Goal: Task Accomplishment & Management: Use online tool/utility

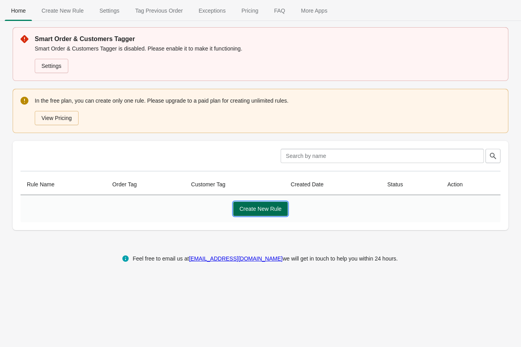
click at [246, 212] on span "Create New Rule" at bounding box center [261, 209] width 42 height 6
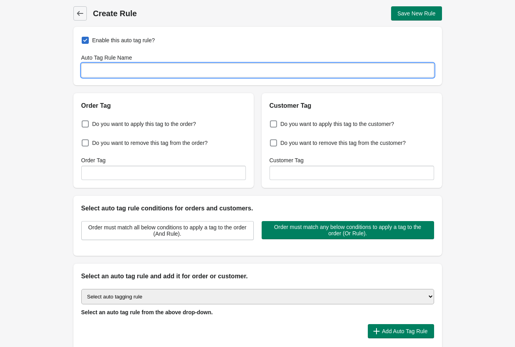
click at [174, 71] on input "Auto Tag Rule Name" at bounding box center [257, 70] width 353 height 14
type input "Back orders"
click at [84, 125] on span at bounding box center [85, 123] width 7 height 7
click at [84, 122] on input "Do you want to apply this tag to the order?" at bounding box center [83, 122] width 0 height 0
checkbox input "true"
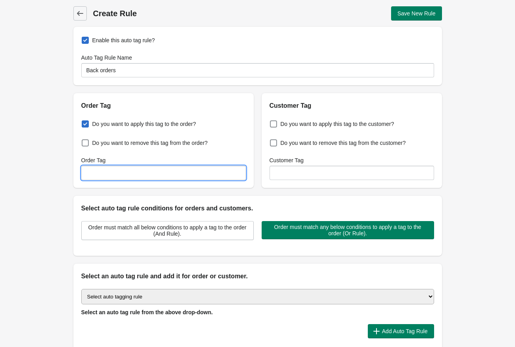
click at [117, 172] on input "Order Tag" at bounding box center [163, 173] width 165 height 14
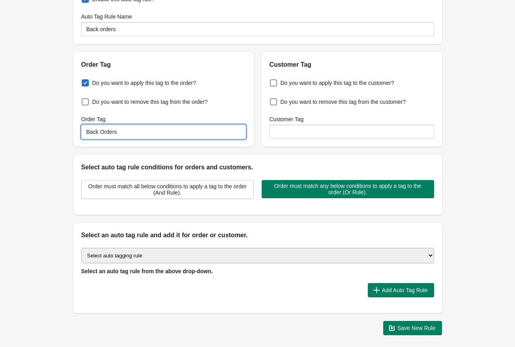
scroll to position [51, 0]
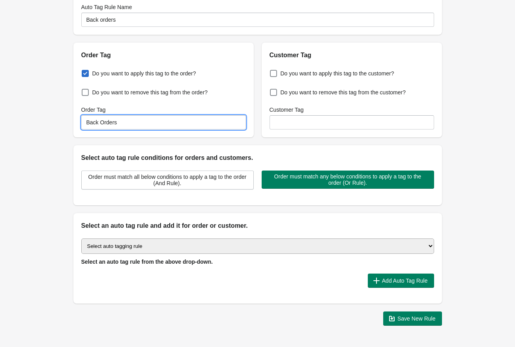
type input "Back Orders"
click at [226, 243] on select "Select auto tagging rule Tag by order amount Tag based on the order count (Volu…" at bounding box center [257, 245] width 353 height 15
click at [245, 243] on select "Select auto tagging rule Tag by order amount Tag based on the order count (Volu…" at bounding box center [257, 245] width 353 height 15
select select "-1"
click at [121, 121] on input "Back Orders" at bounding box center [163, 122] width 165 height 14
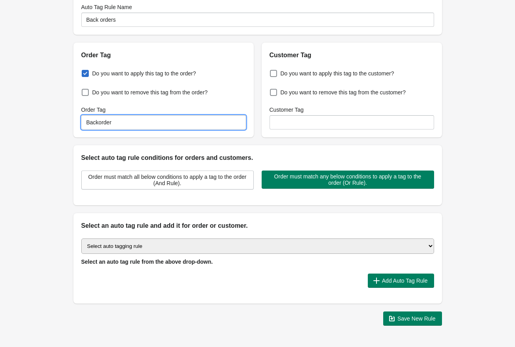
type input "Backorder"
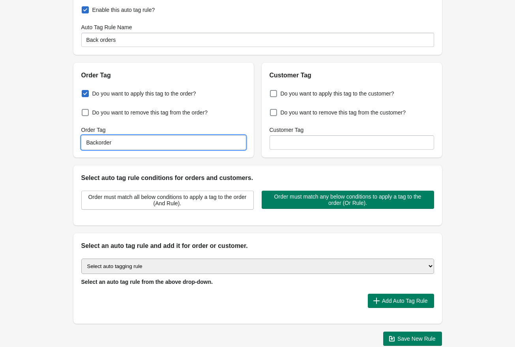
scroll to position [38, 0]
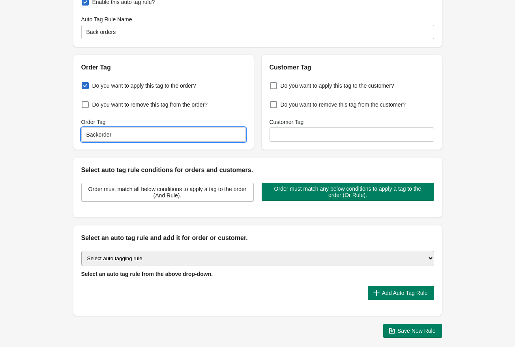
click at [193, 258] on select "Select auto tagging rule Tag by order amount Tag based on the order count (Volu…" at bounding box center [257, 258] width 353 height 15
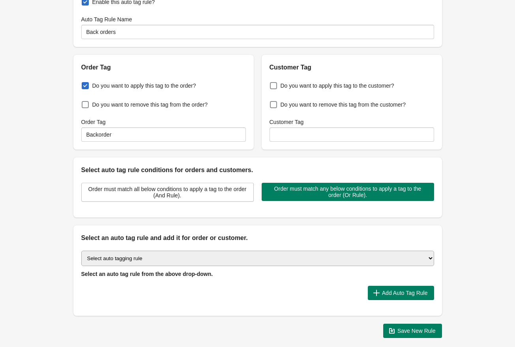
select select "35"
click at [81, 251] on select "Select auto tagging rule Tag by order amount Tag based on the order count (Volu…" at bounding box center [257, 258] width 353 height 15
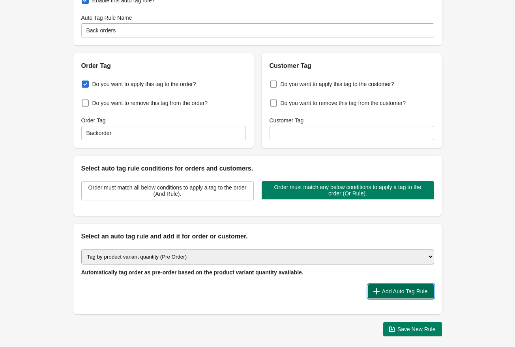
click at [419, 289] on span "Add Auto Tag Rule" at bounding box center [405, 291] width 46 height 6
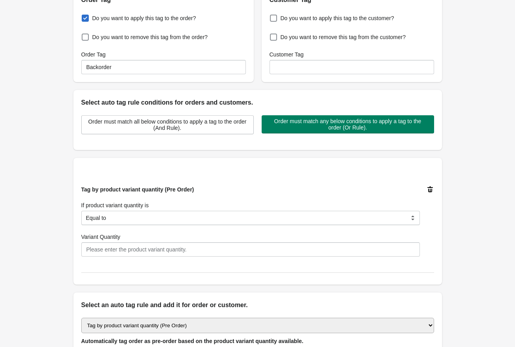
scroll to position [115, 0]
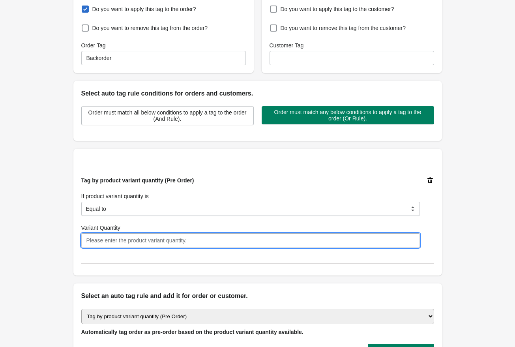
click at [134, 241] on input "Variant Quantity" at bounding box center [250, 240] width 339 height 14
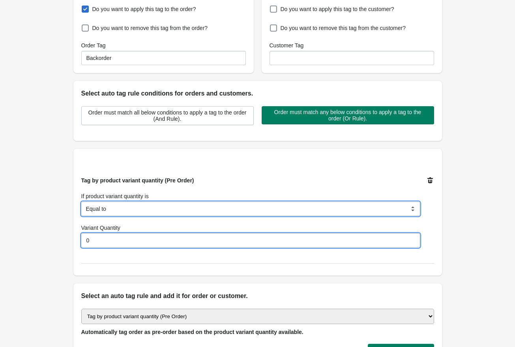
click at [401, 211] on select "Equal to Greater than Less than" at bounding box center [250, 209] width 339 height 14
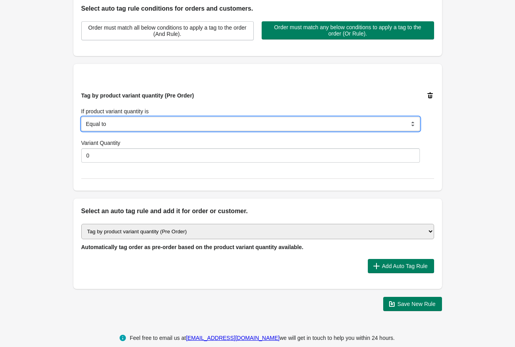
scroll to position [211, 0]
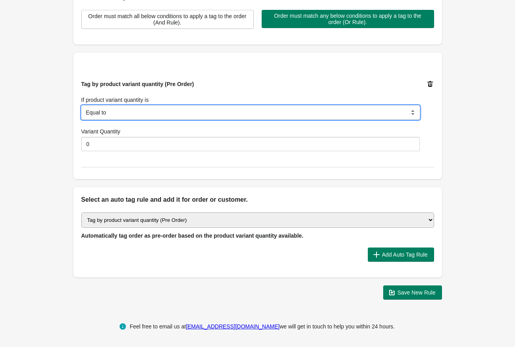
click at [354, 111] on select "Equal to Greater than Less than" at bounding box center [250, 112] width 339 height 14
click at [89, 110] on select "Equal to Greater than Less than" at bounding box center [250, 112] width 339 height 14
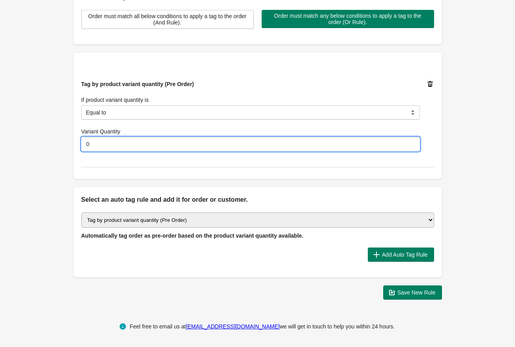
click at [204, 142] on input "0" at bounding box center [250, 144] width 339 height 14
type input "1"
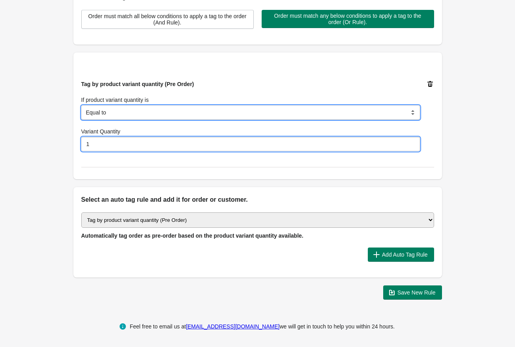
click at [187, 109] on select "Equal to Greater than Less than" at bounding box center [250, 112] width 339 height 14
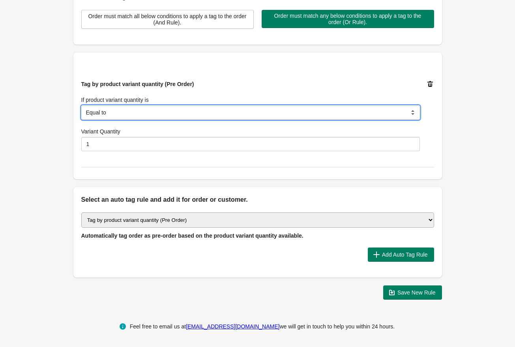
select select "3"
click at [81, 105] on select "Equal to Greater than Less than" at bounding box center [250, 112] width 339 height 14
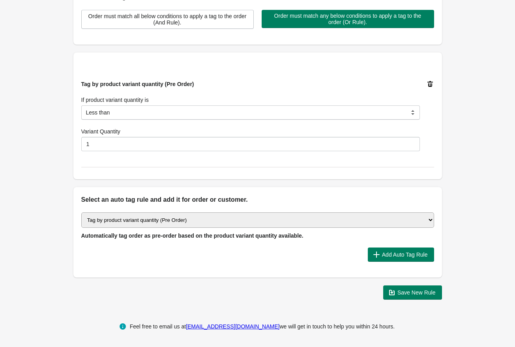
click at [297, 217] on select "Select auto tagging rule Tag by order amount Tag based on the order count (Volu…" at bounding box center [257, 219] width 353 height 15
click at [419, 294] on span "Save New Rule" at bounding box center [416, 292] width 38 height 6
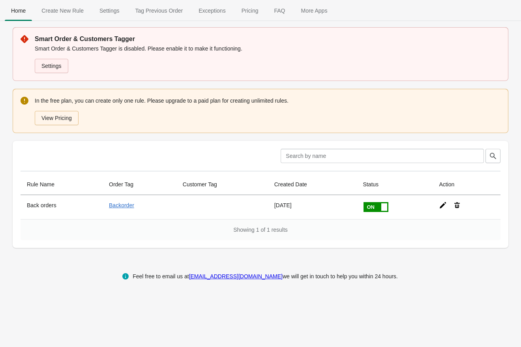
click at [61, 67] on link "Settings" at bounding box center [52, 66] width 34 height 14
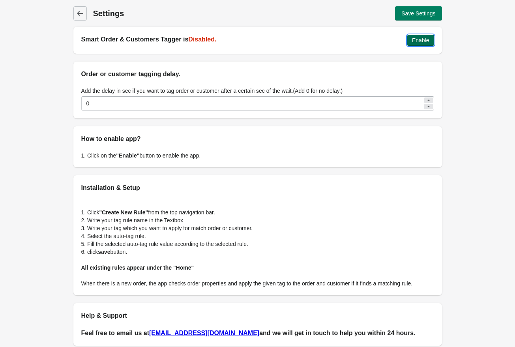
click at [420, 42] on span "Enable" at bounding box center [420, 40] width 17 height 6
click at [421, 13] on span "Save Settings" at bounding box center [418, 13] width 34 height 6
click at [80, 16] on icon at bounding box center [80, 13] width 8 height 8
